Goal: Task Accomplishment & Management: Manage account settings

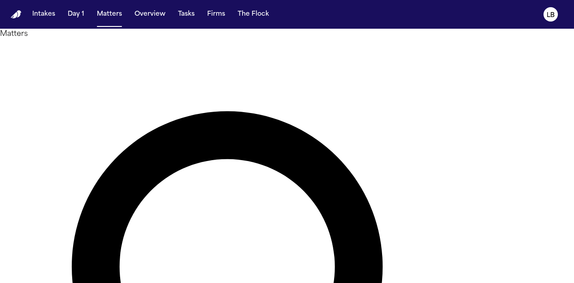
type input "******"
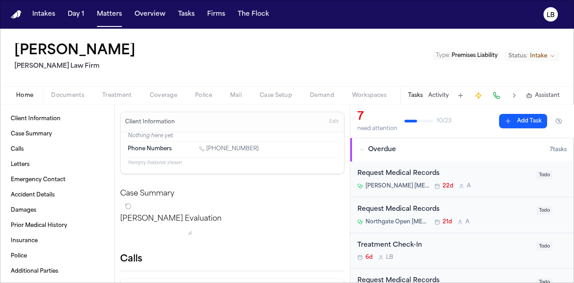
click at [442, 96] on button "Activity" at bounding box center [438, 95] width 21 height 7
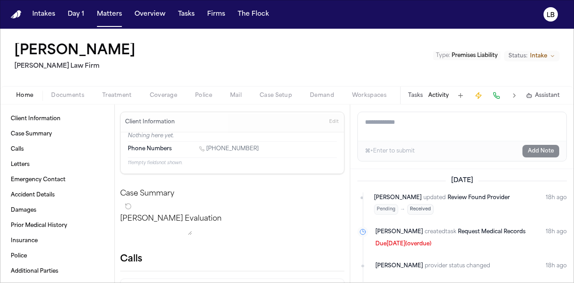
click at [420, 91] on div "Tasks Activity Assistant" at bounding box center [483, 95] width 167 height 17
click at [407, 124] on textarea "Add a note to this matter" at bounding box center [462, 126] width 208 height 29
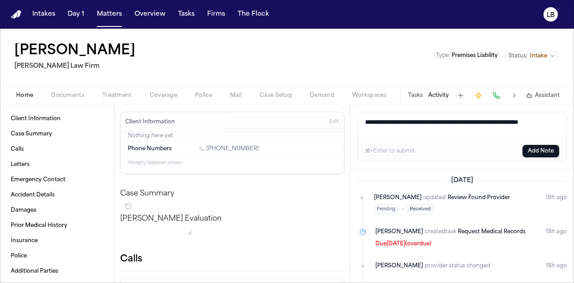
click at [419, 131] on textarea "**********" at bounding box center [462, 126] width 209 height 29
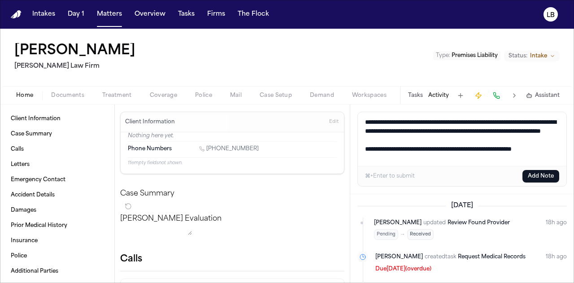
scroll to position [4, 0]
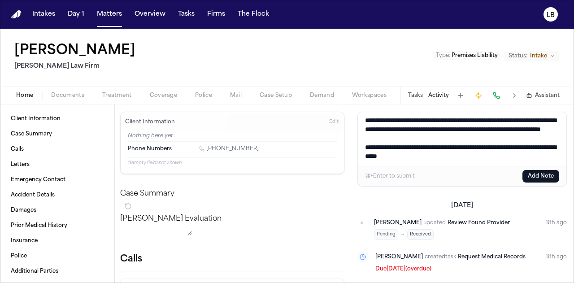
click at [462, 162] on textarea "**********" at bounding box center [462, 139] width 209 height 54
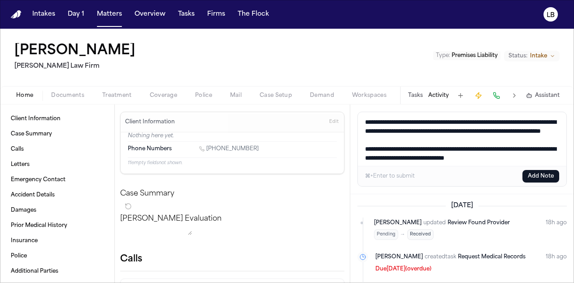
drag, startPoint x: 554, startPoint y: 163, endPoint x: 347, endPoint y: 100, distance: 216.1
click at [347, 100] on div "San Juana Perez Ruy Mireles Law Firm Type : Premises Liability Status: Intake H…" at bounding box center [287, 156] width 574 height 254
type textarea "**********"
click at [533, 179] on button "Add Note" at bounding box center [540, 176] width 37 height 13
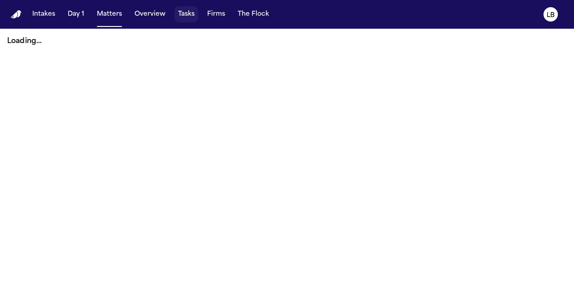
click at [181, 9] on button "Tasks" at bounding box center [186, 14] width 24 height 16
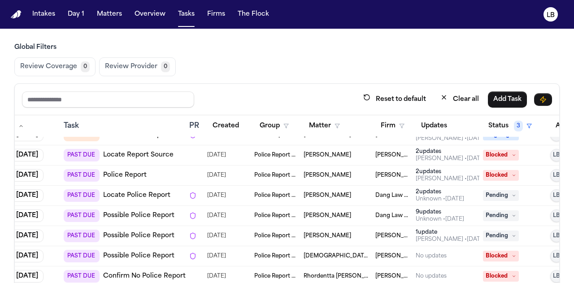
scroll to position [149, 40]
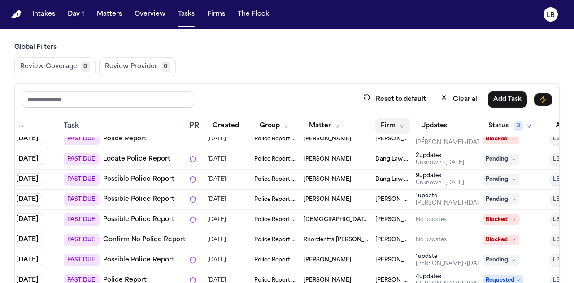
click at [389, 127] on button "Firm" at bounding box center [392, 126] width 35 height 16
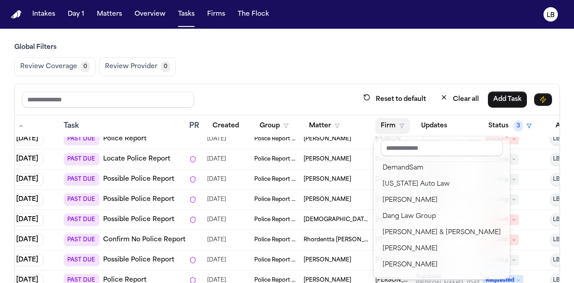
scroll to position [43, 0]
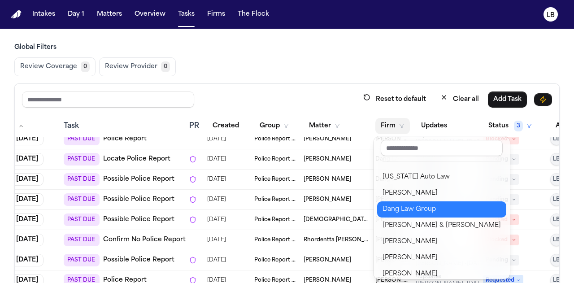
click at [430, 209] on div "Dang Law Group" at bounding box center [441, 209] width 118 height 11
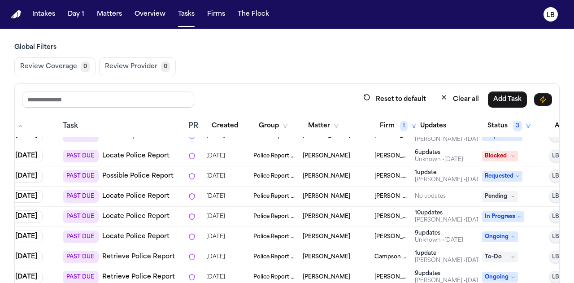
scroll to position [294, 42]
click at [385, 126] on button "Firm 1" at bounding box center [397, 126] width 48 height 16
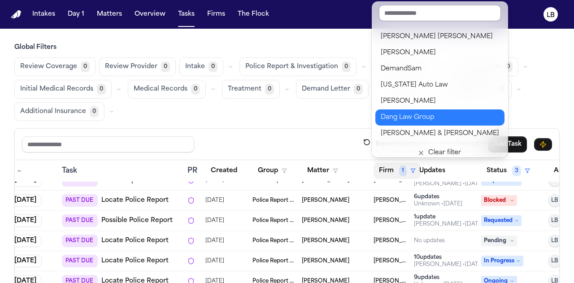
click at [406, 124] on button "Dang Law Group" at bounding box center [439, 117] width 129 height 16
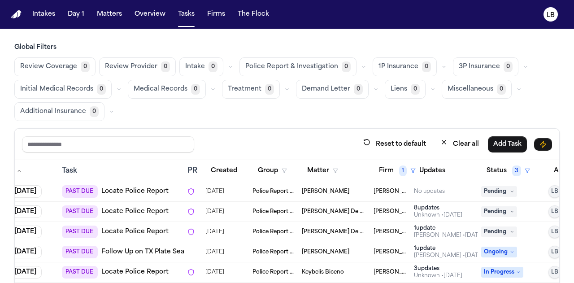
scroll to position [356, 42]
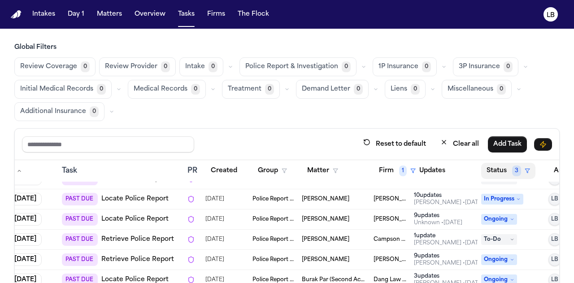
click at [516, 171] on span "3" at bounding box center [516, 170] width 9 height 11
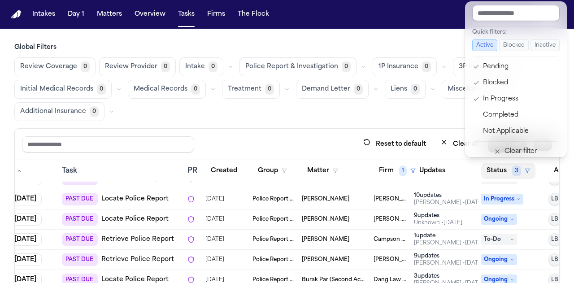
click at [412, 76] on div "Global Filters Review Coverage 0 Review Provider 0 Intake 0 Police Report & Inv…" at bounding box center [286, 194] width 545 height 302
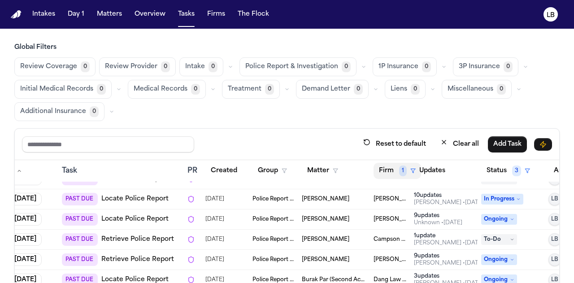
click at [398, 168] on button "Firm 1" at bounding box center [397, 171] width 48 height 16
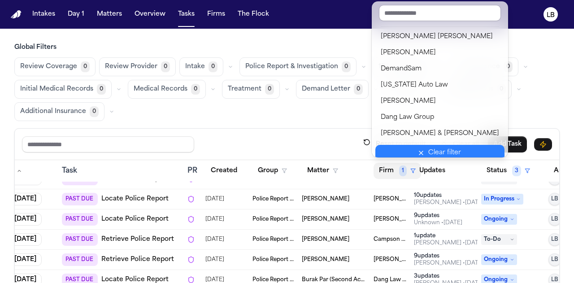
scroll to position [3, 0]
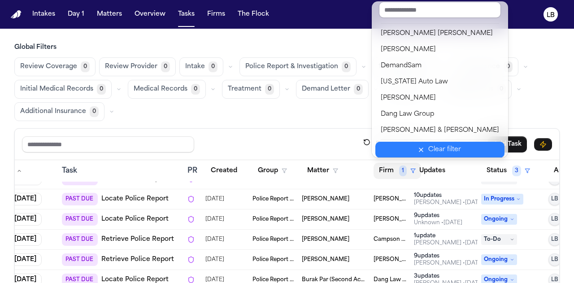
click at [428, 150] on div "Clear filter" at bounding box center [444, 149] width 33 height 11
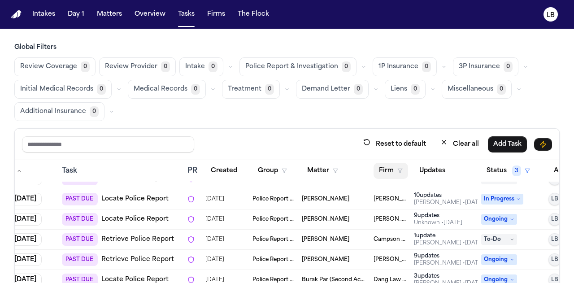
click at [394, 170] on button "Firm" at bounding box center [390, 171] width 35 height 16
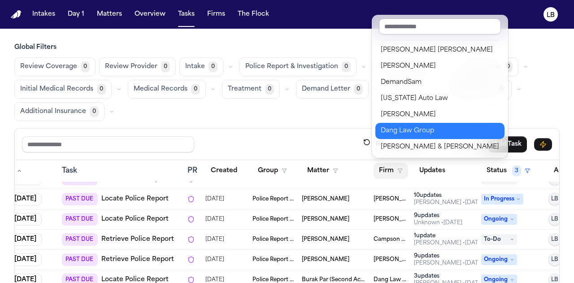
click at [403, 131] on div "Dang Law Group" at bounding box center [440, 131] width 118 height 11
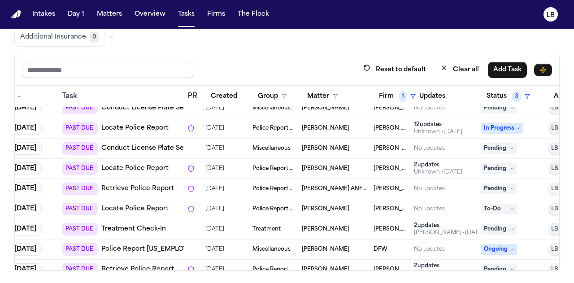
scroll to position [1677, 42]
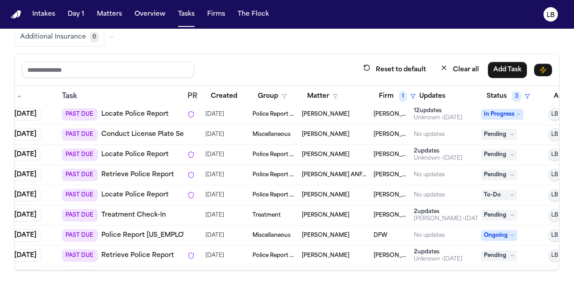
click at [505, 211] on span "Pending" at bounding box center [499, 215] width 36 height 11
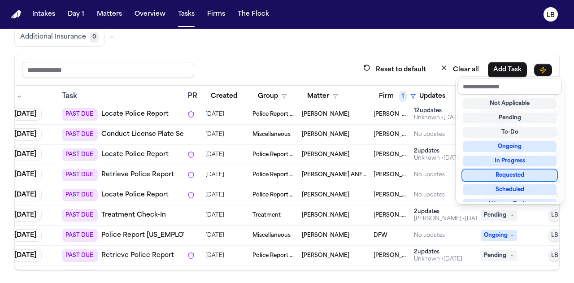
scroll to position [140, 0]
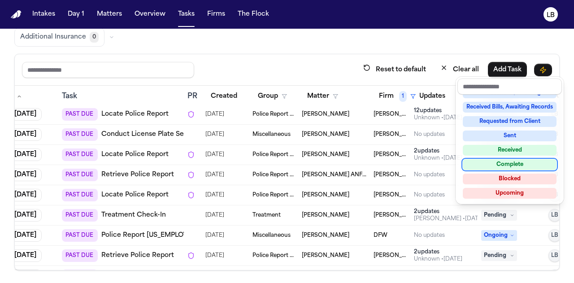
click at [504, 163] on div "Complete" at bounding box center [510, 164] width 94 height 11
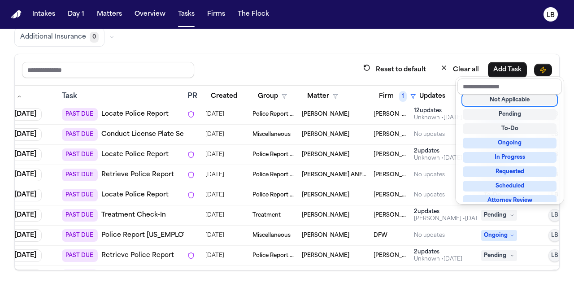
scroll to position [7, 0]
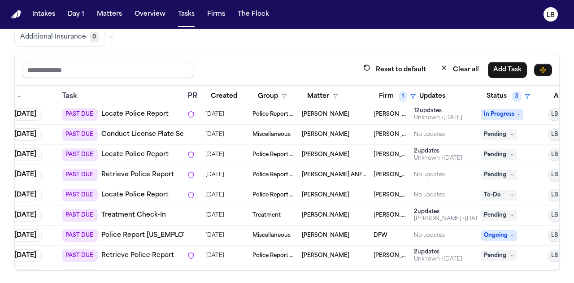
click at [495, 210] on span "Pending" at bounding box center [499, 215] width 36 height 11
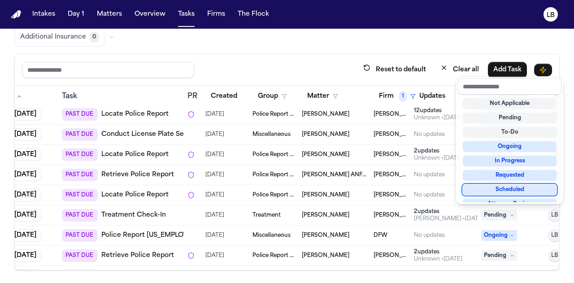
scroll to position [140, 0]
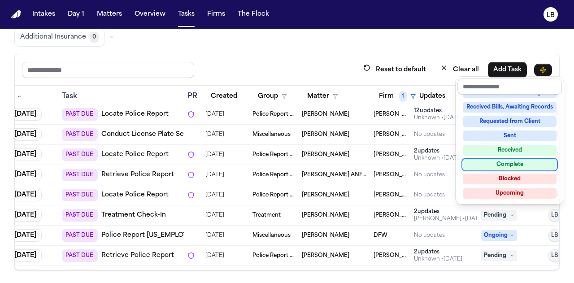
click at [508, 162] on div "Complete" at bounding box center [510, 164] width 94 height 11
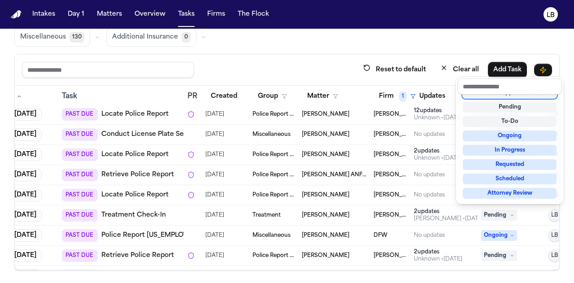
scroll to position [4, 0]
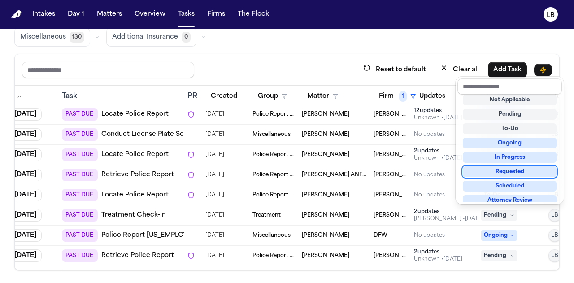
click at [407, 82] on div "Reset to default Clear all Add Task Due Task PR Created Group Matter Firm 1 Upd…" at bounding box center [286, 162] width 545 height 217
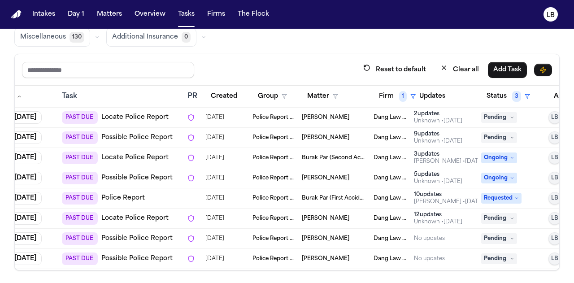
scroll to position [0, 42]
click at [397, 96] on button "Firm 1" at bounding box center [397, 96] width 48 height 16
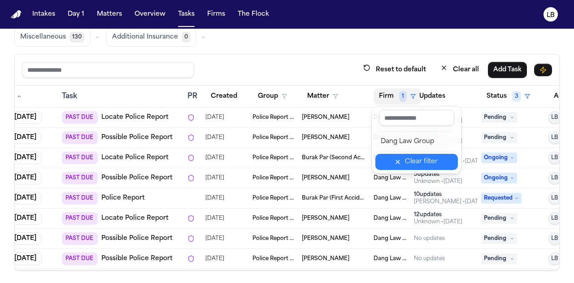
click at [405, 161] on button "Clear filter" at bounding box center [416, 162] width 82 height 16
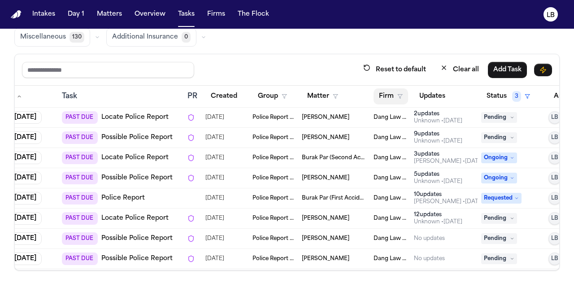
click at [392, 96] on button "Firm" at bounding box center [390, 96] width 35 height 16
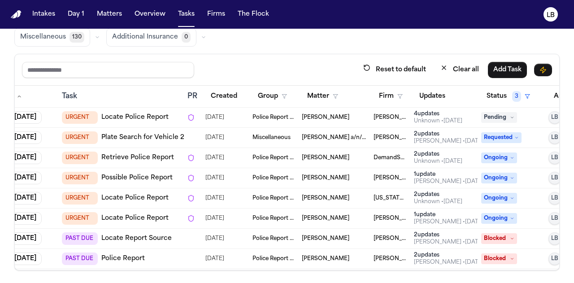
scroll to position [79, 42]
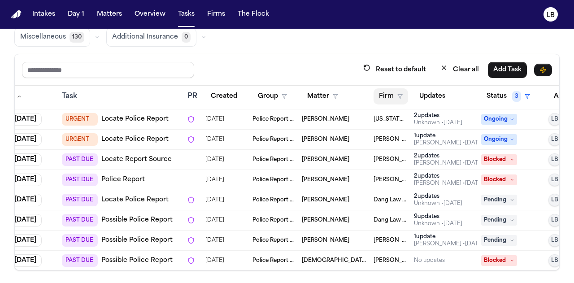
click at [390, 96] on button "Firm" at bounding box center [390, 96] width 35 height 16
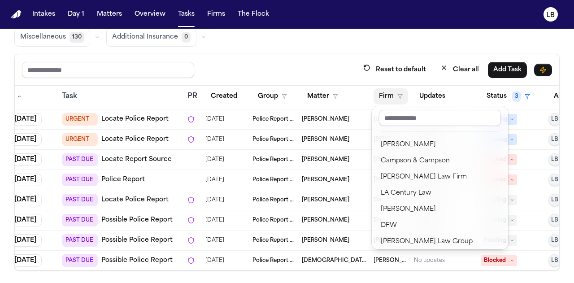
scroll to position [146, 0]
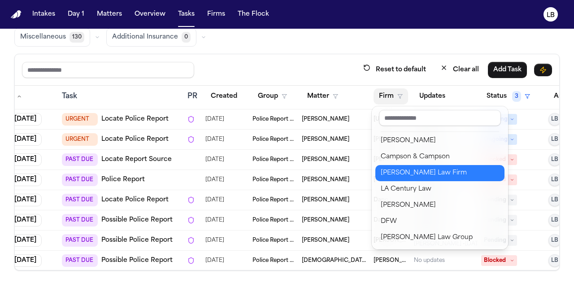
click at [417, 173] on div "[PERSON_NAME] Law Firm" at bounding box center [440, 173] width 118 height 11
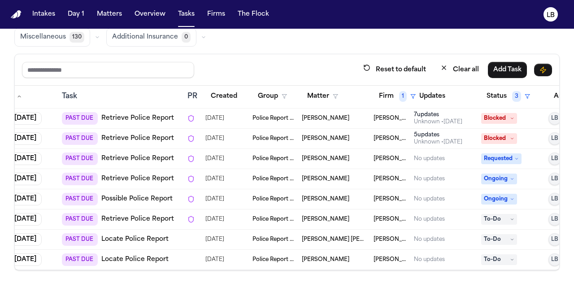
scroll to position [46, 42]
